Goal: Information Seeking & Learning: Check status

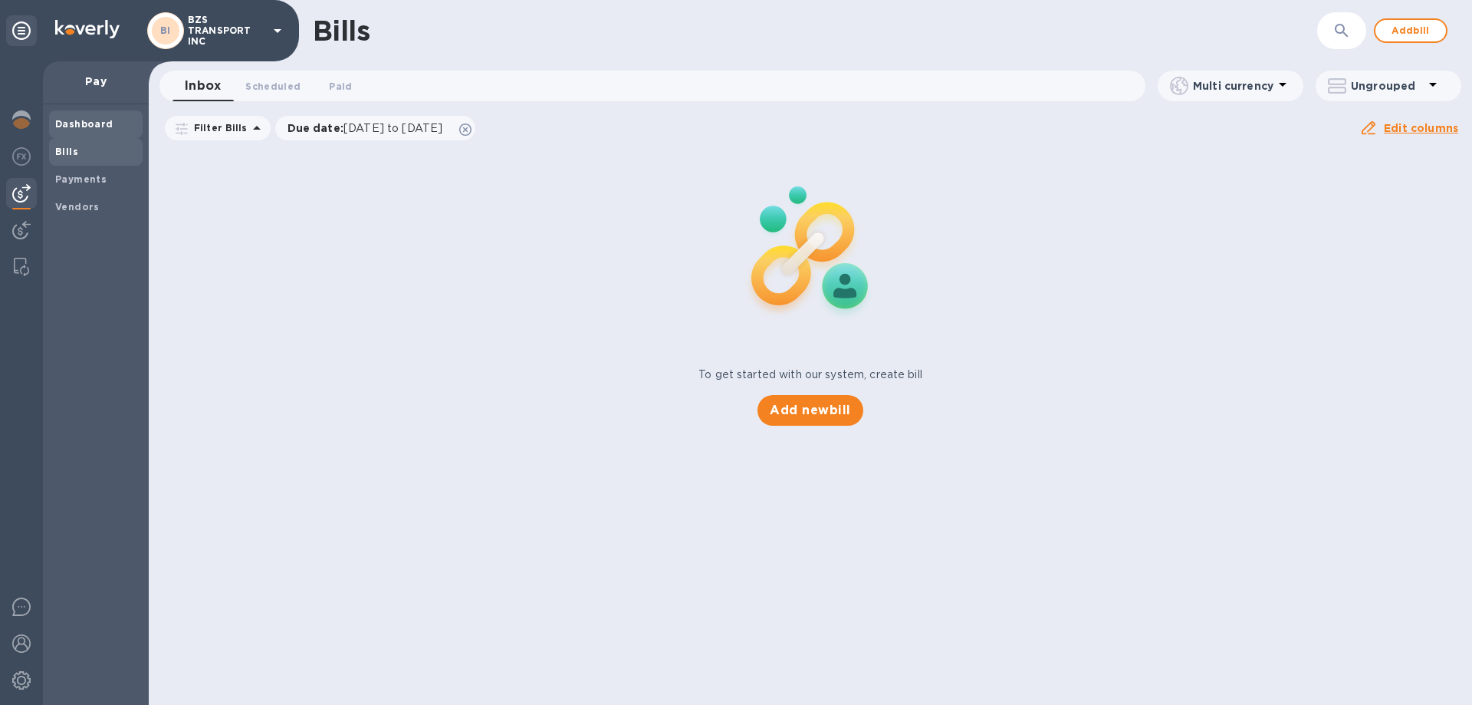
click at [86, 121] on b "Dashboard" at bounding box center [84, 123] width 58 height 11
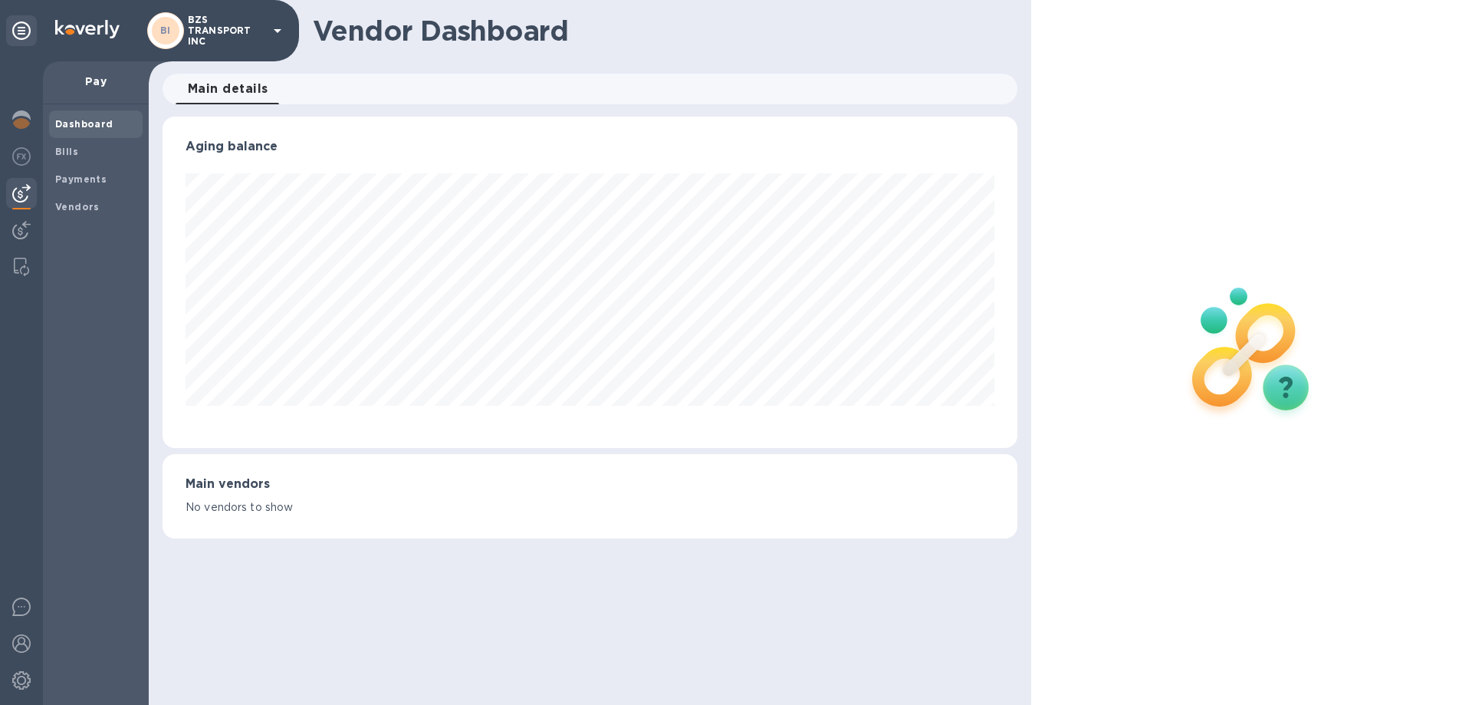
scroll to position [331, 854]
click at [26, 124] on img at bounding box center [21, 119] width 18 height 18
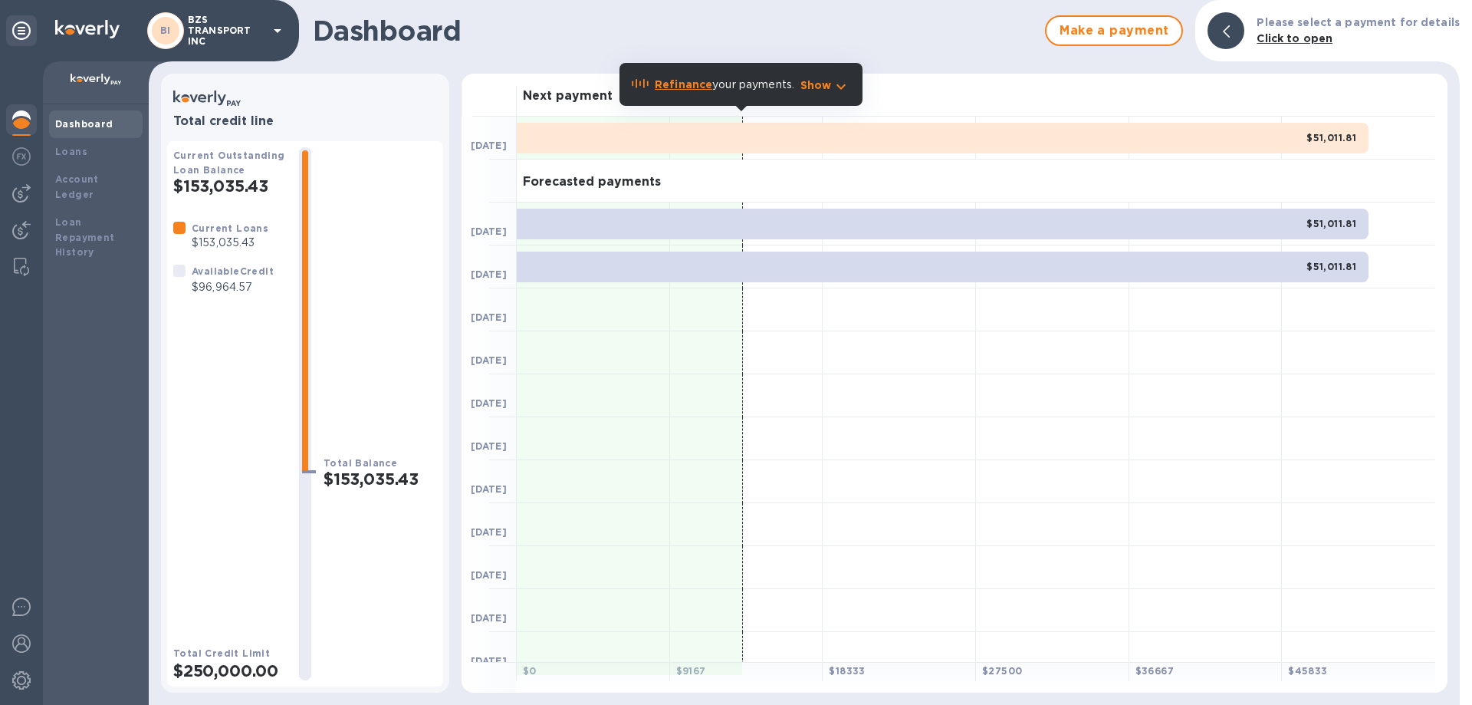
click at [837, 88] on icon "button" at bounding box center [841, 86] width 18 height 18
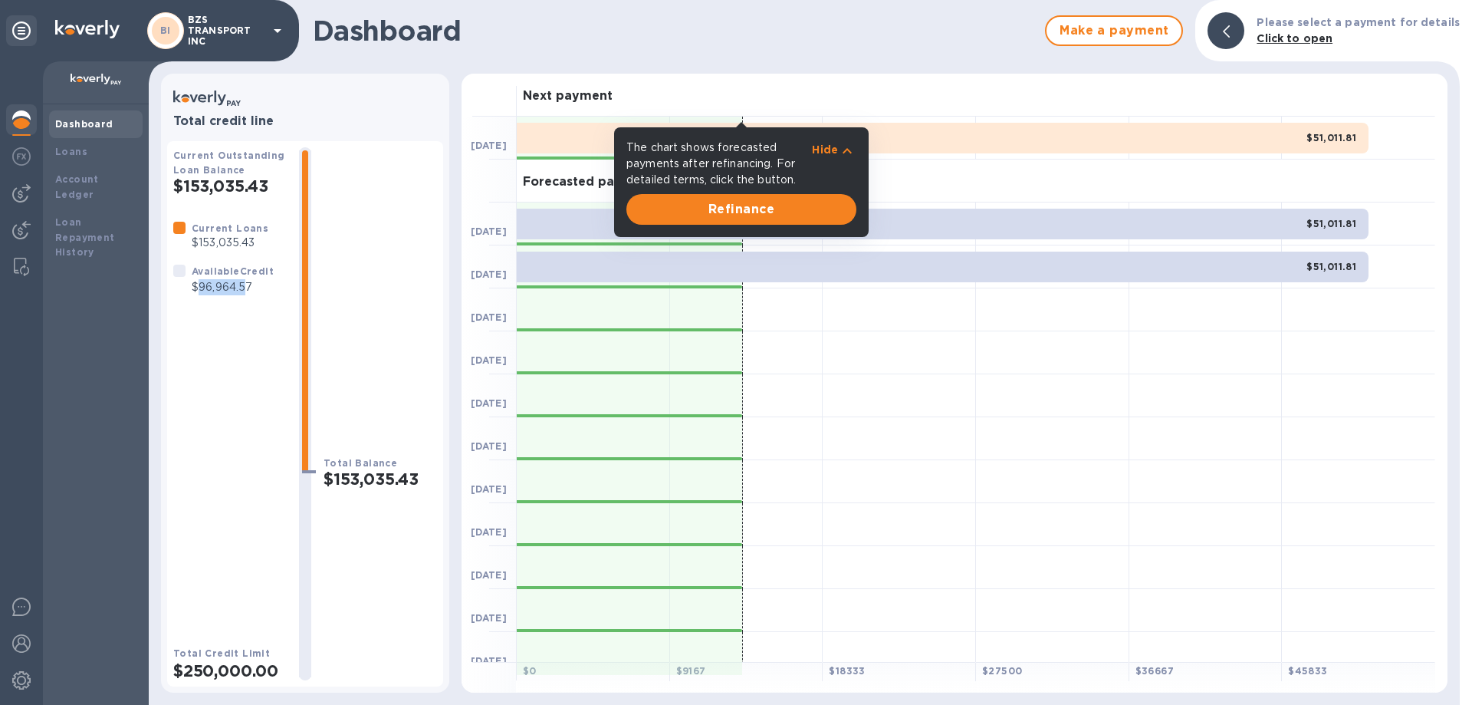
drag, startPoint x: 199, startPoint y: 291, endPoint x: 247, endPoint y: 285, distance: 47.9
click at [247, 285] on p "$96,964.57" at bounding box center [233, 287] width 82 height 16
click at [225, 342] on div "Current Loans $153,035.43 Available Credit $96,964.57" at bounding box center [229, 420] width 113 height 400
drag, startPoint x: 336, startPoint y: 480, endPoint x: 401, endPoint y: 480, distance: 65.2
click at [401, 480] on h2 "$153,035.43" at bounding box center [380, 478] width 113 height 19
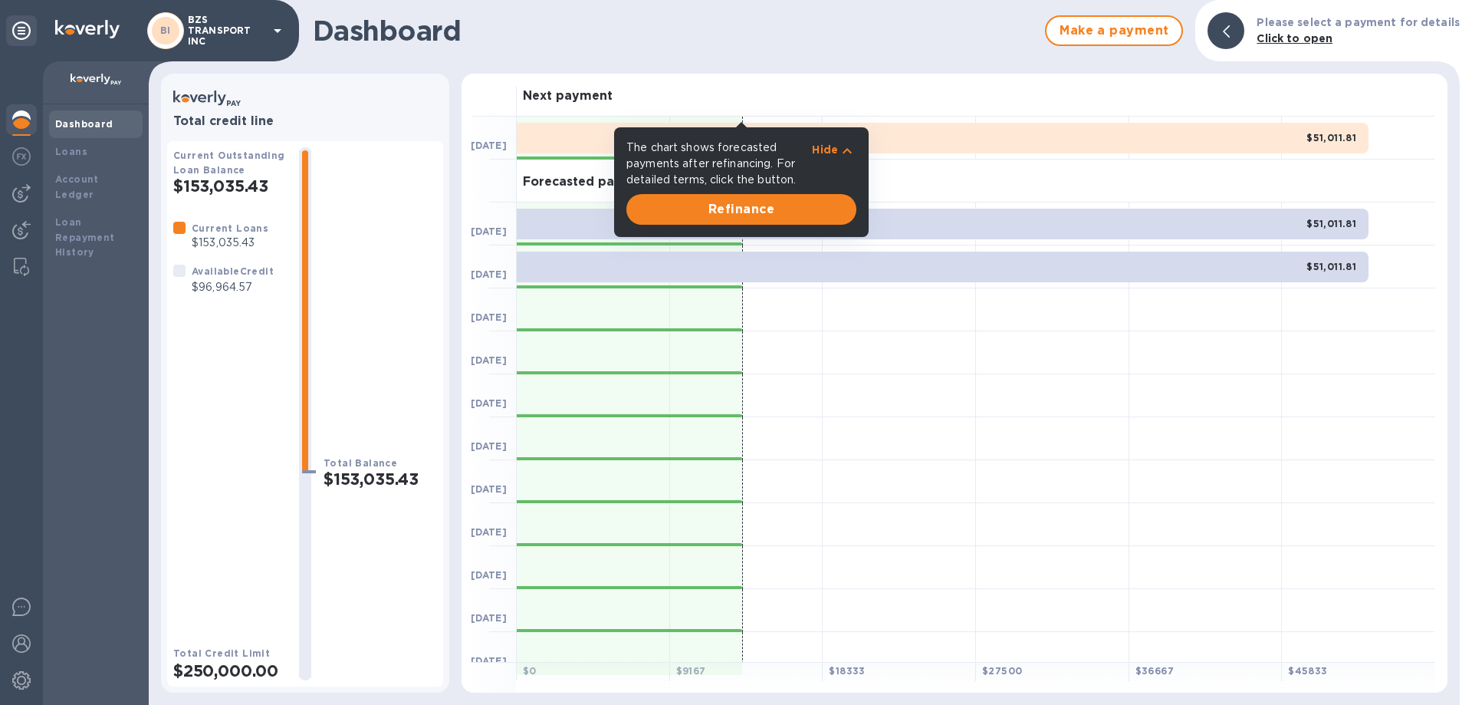
click at [930, 349] on div at bounding box center [899, 352] width 153 height 43
click at [737, 163] on p "The chart shows forecasted payments after refinancing. For detailed terms, clic…" at bounding box center [719, 164] width 186 height 48
click at [682, 156] on p "The chart shows forecasted payments after refinancing. For detailed terms, clic…" at bounding box center [719, 164] width 186 height 48
click at [682, 16] on h1 "Dashboard" at bounding box center [675, 31] width 724 height 32
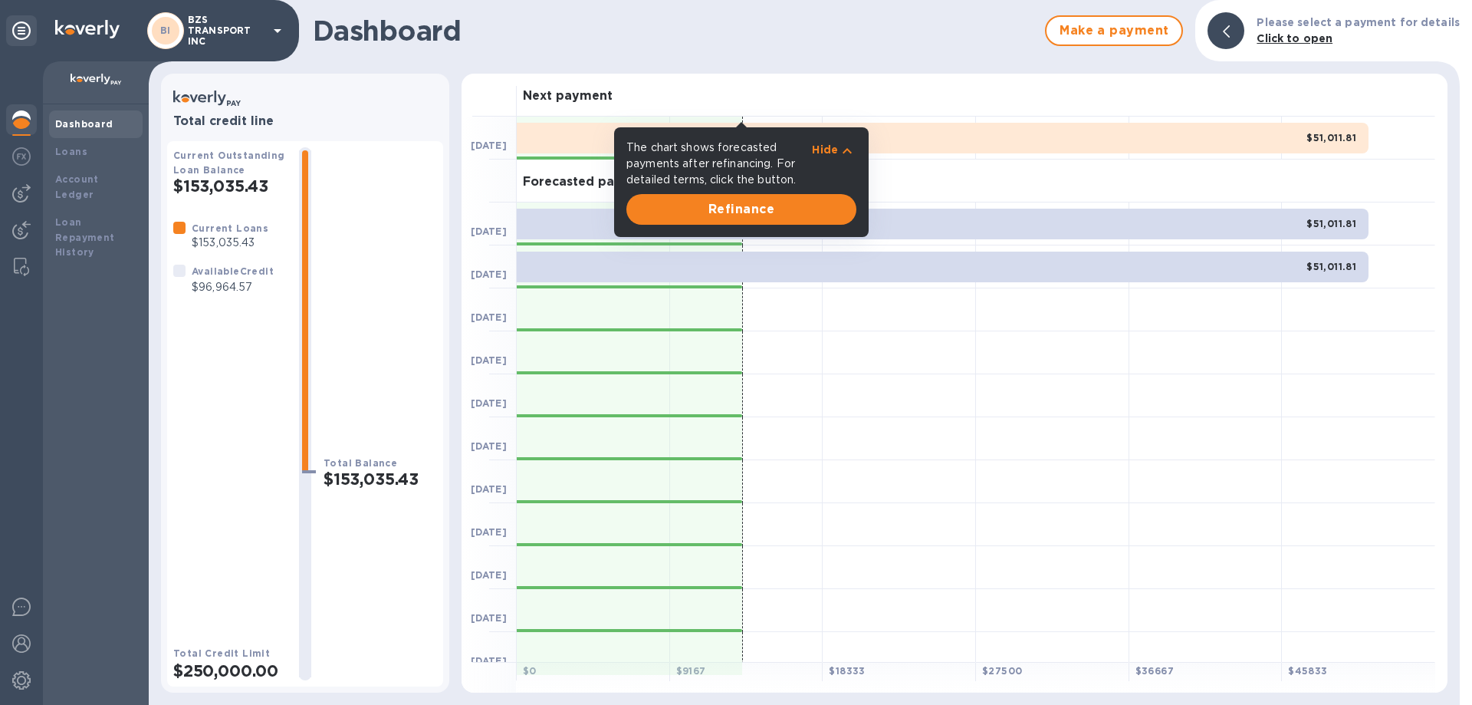
click at [845, 145] on icon "button" at bounding box center [847, 151] width 18 height 18
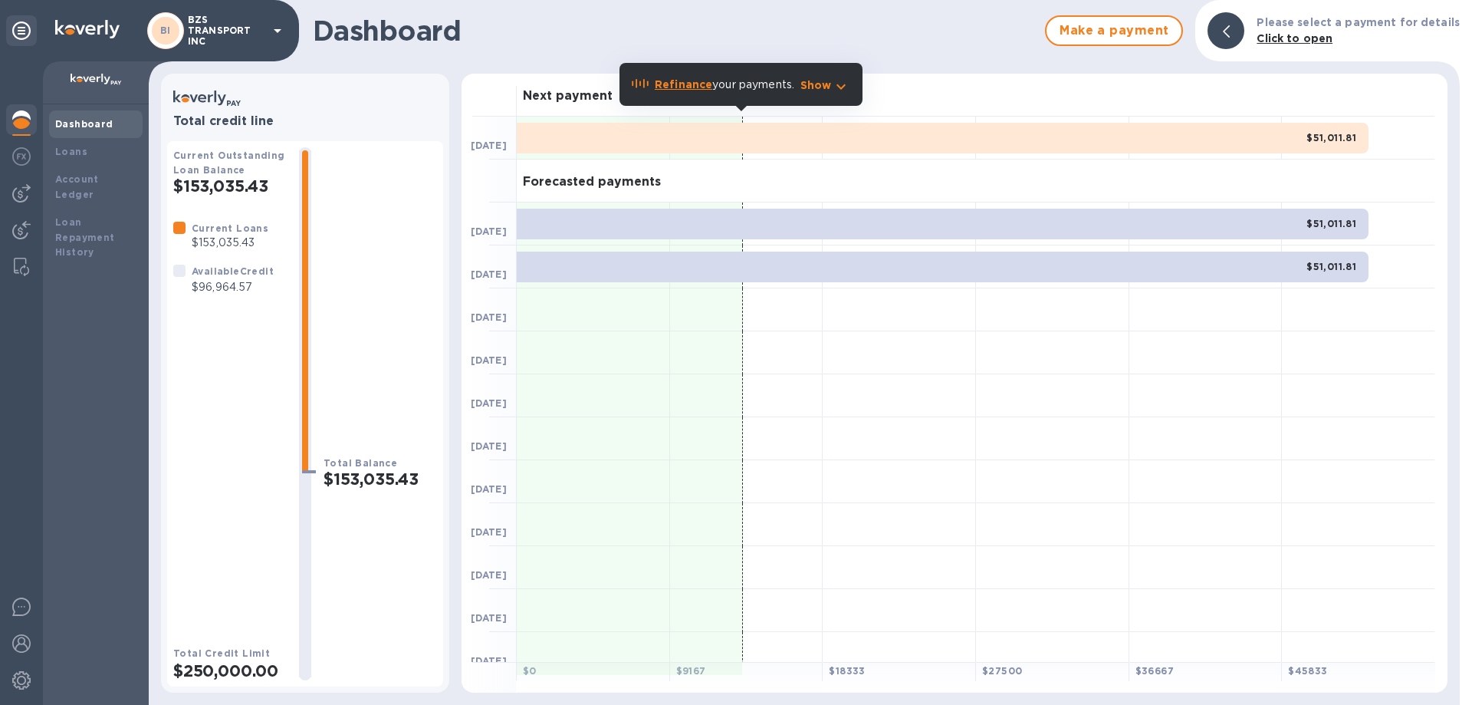
click at [682, 84] on b "Refinance" at bounding box center [683, 84] width 57 height 12
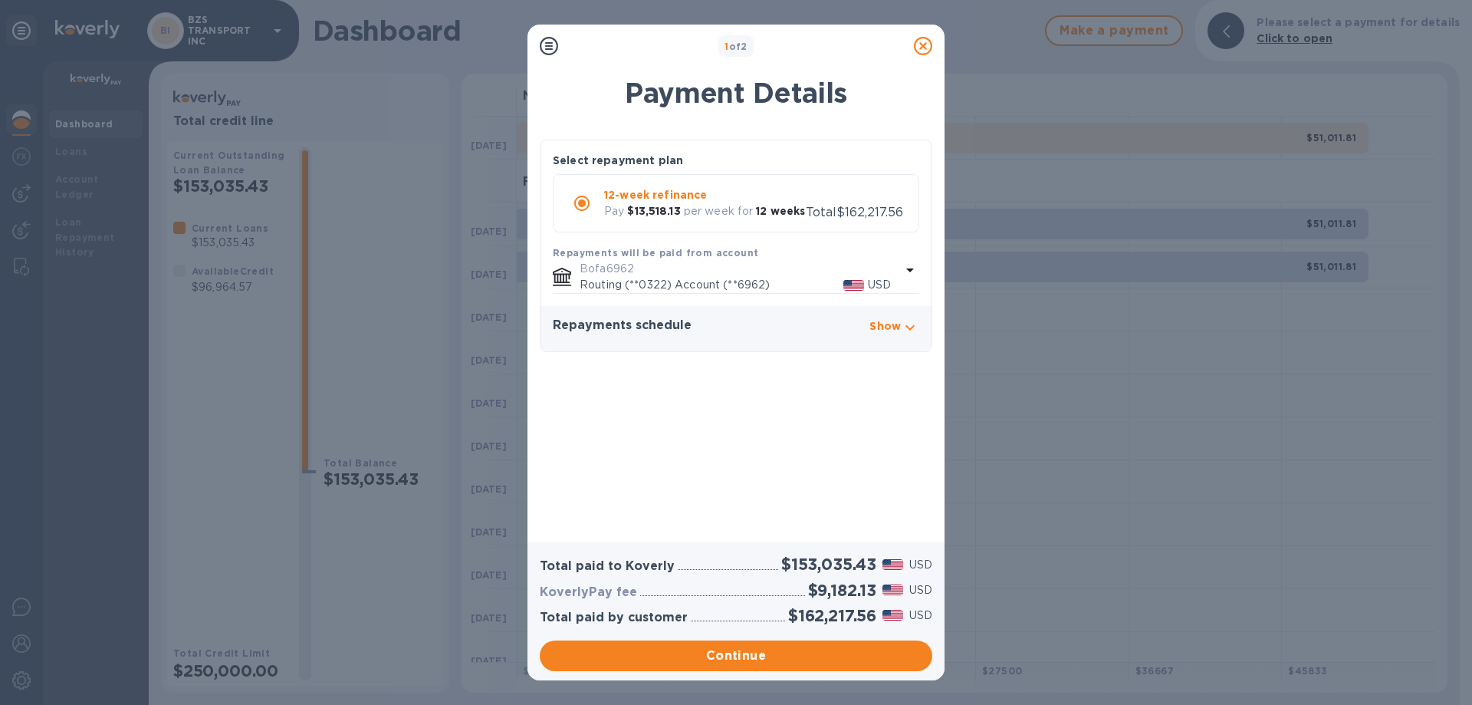
click at [921, 44] on icon at bounding box center [923, 46] width 18 height 18
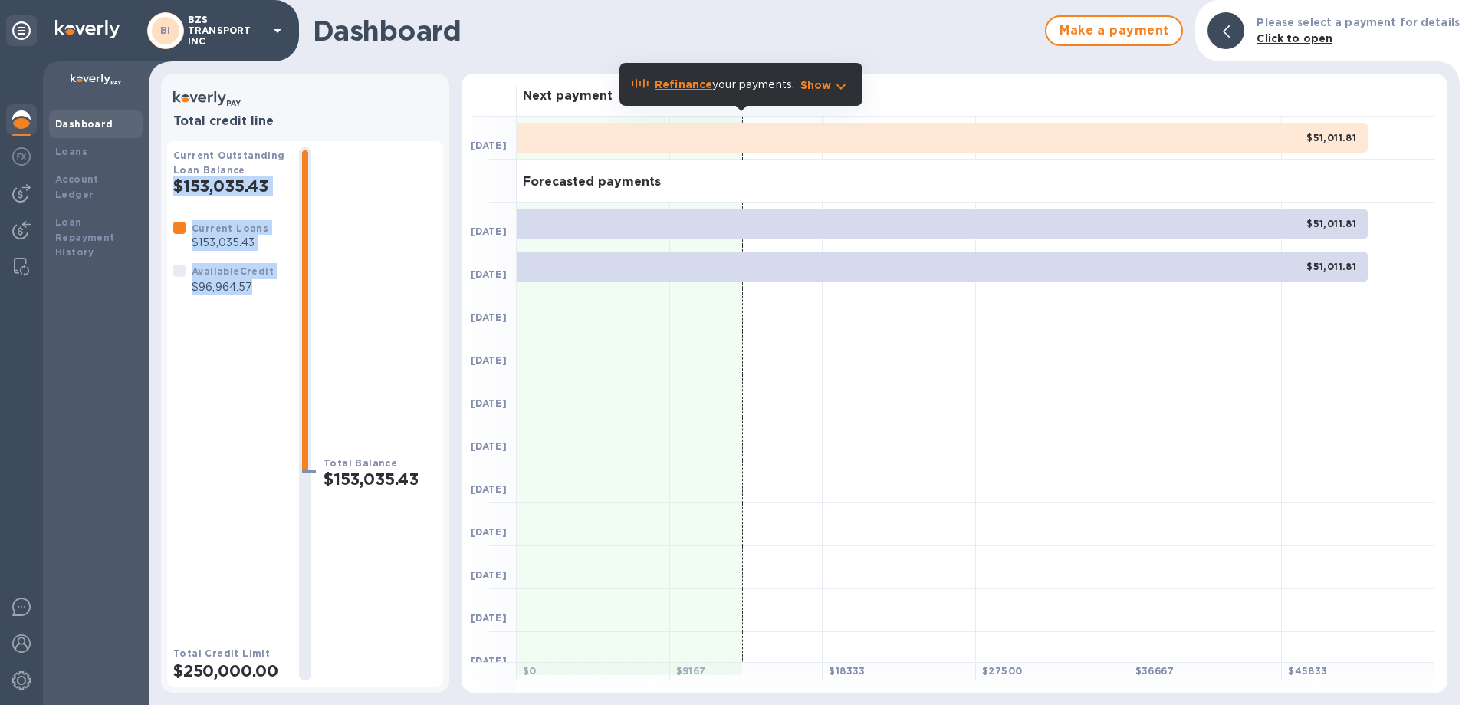
drag, startPoint x: 250, startPoint y: 287, endPoint x: 158, endPoint y: 179, distance: 141.9
click at [158, 176] on div "Total credit line Current Outstanding Loan Balance $153,035.43 Current Loans $1…" at bounding box center [305, 382] width 301 height 631
